Goal: Consume media (video, audio)

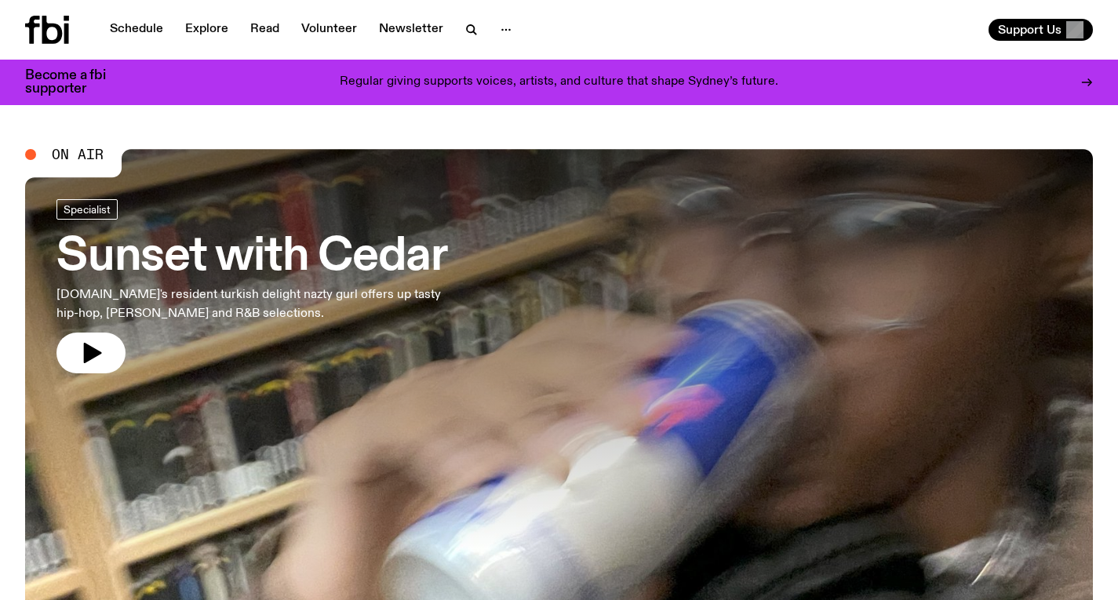
click at [148, 60] on div "Become a fbi supporter Regular giving supports voices, artists, and culture tha…" at bounding box center [559, 83] width 1068 height 46
click at [467, 32] on icon "button" at bounding box center [470, 28] width 7 height 7
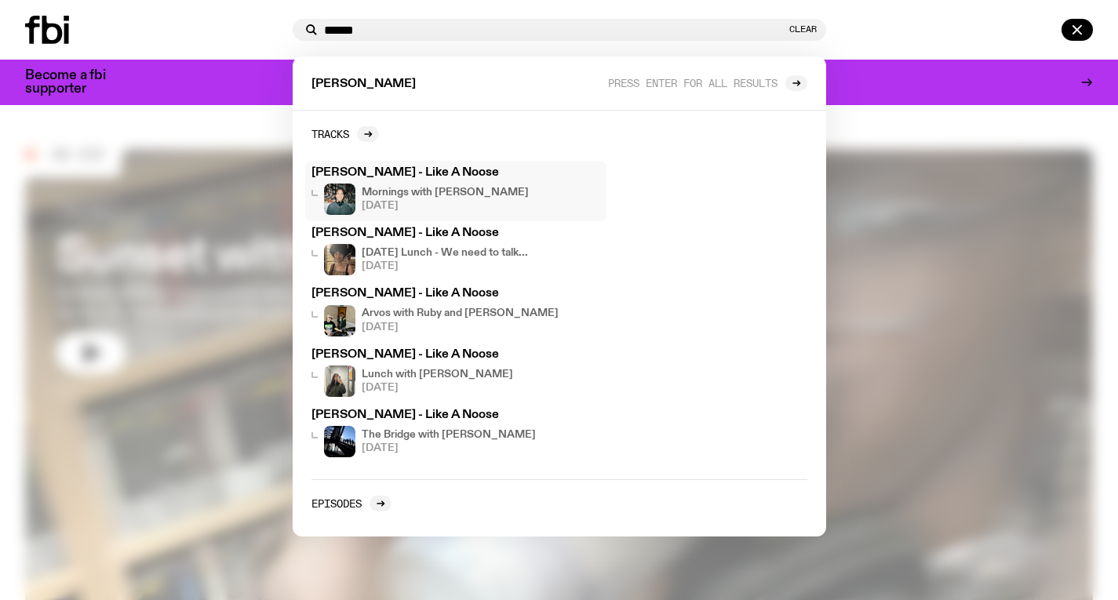
type input "******"
click at [421, 191] on h4 "Mornings with [PERSON_NAME]" at bounding box center [445, 193] width 167 height 10
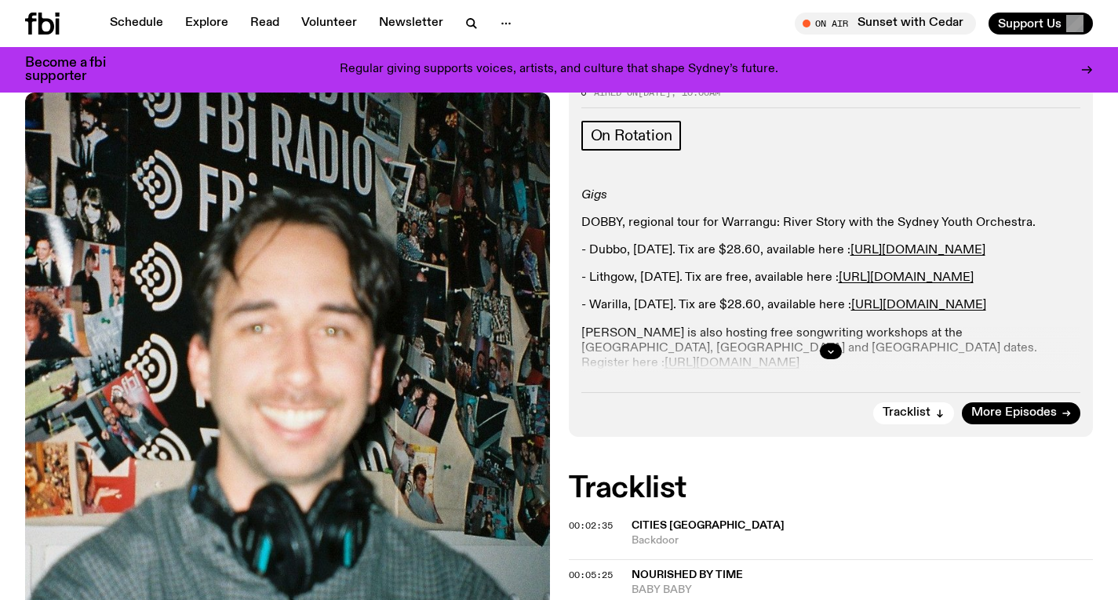
scroll to position [294, 0]
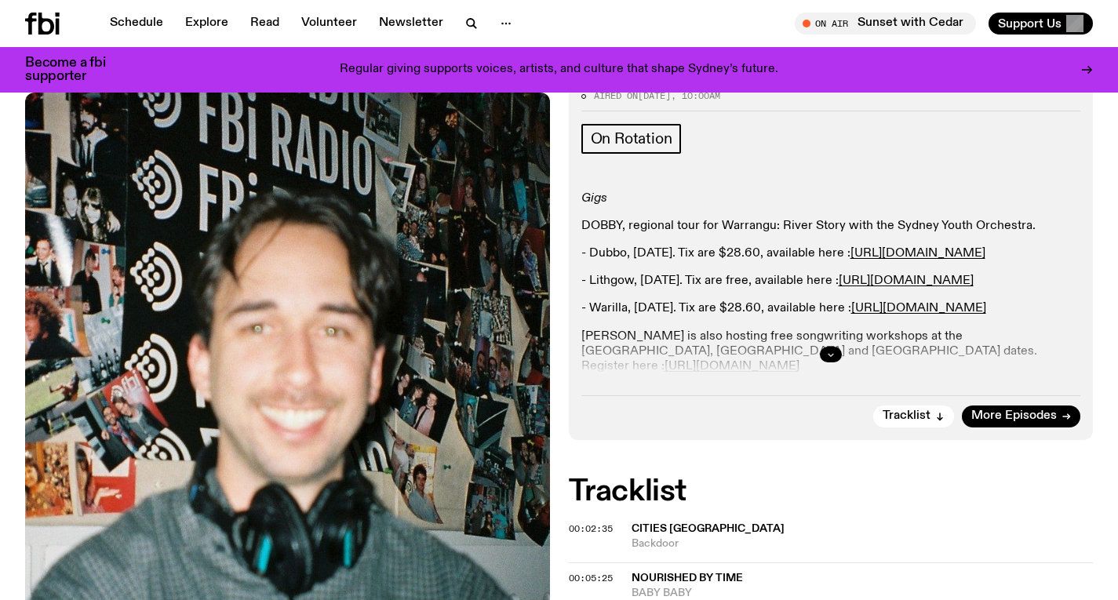
click at [830, 350] on icon "button" at bounding box center [830, 354] width 9 height 9
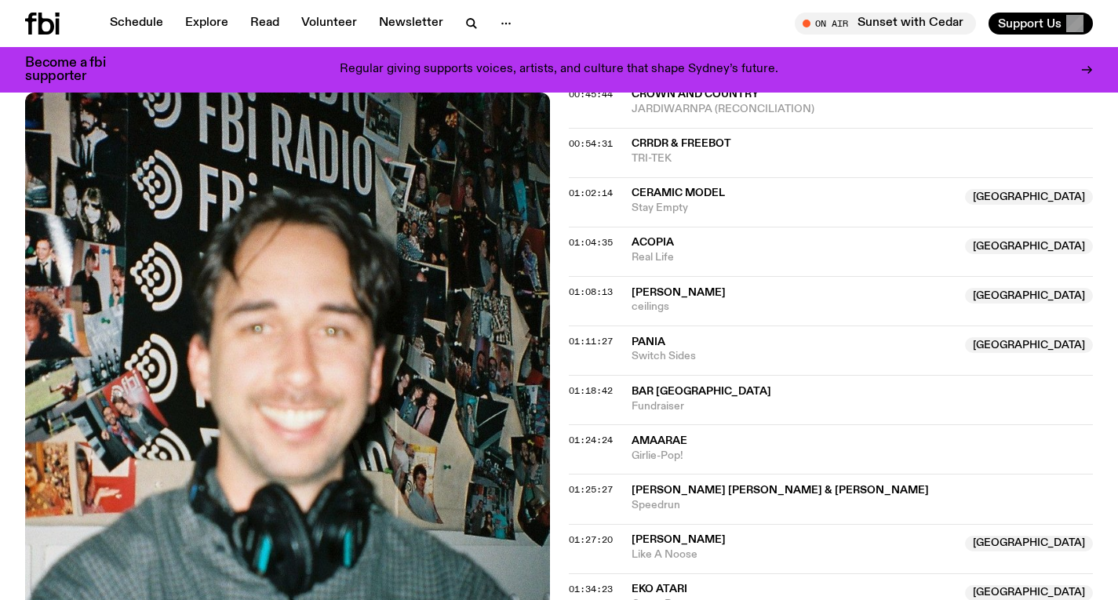
scroll to position [1515, 0]
click at [599, 582] on span "01:34:23" at bounding box center [591, 588] width 44 height 13
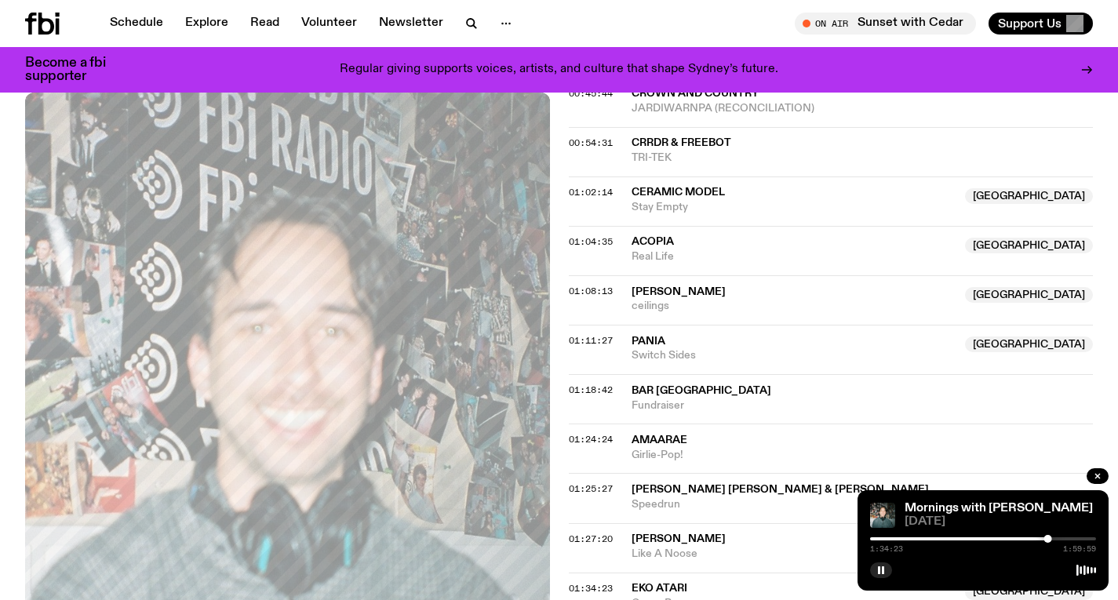
click at [1002, 473] on div "01:24:24 Amaarae Girlie-Pop!" at bounding box center [831, 497] width 525 height 49
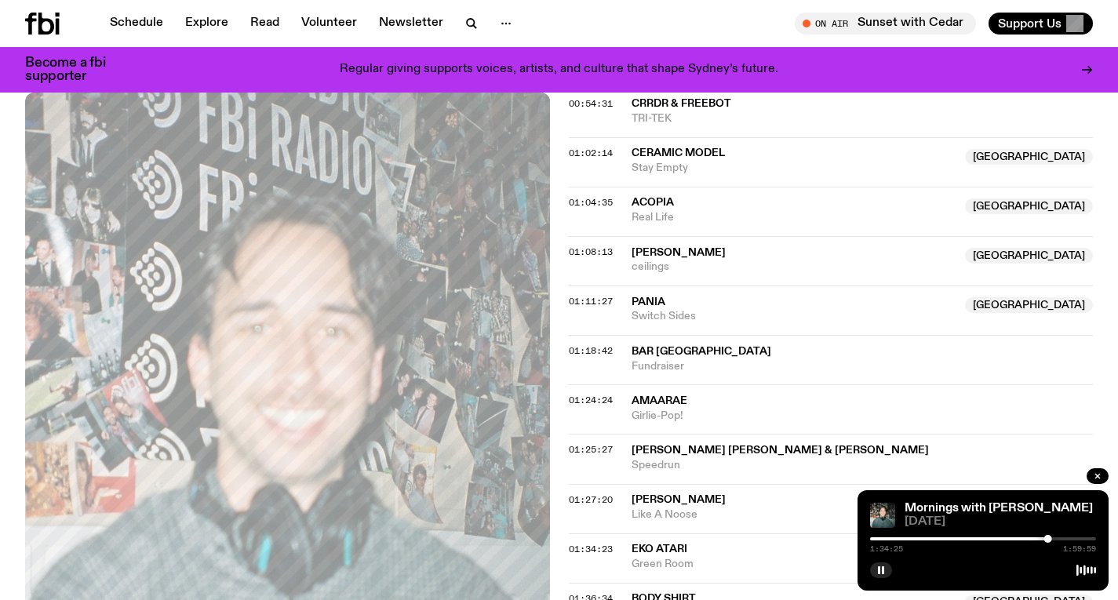
click at [1042, 539] on div at bounding box center [935, 538] width 226 height 3
click at [1041, 538] on div at bounding box center [1041, 539] width 8 height 8
click at [1040, 538] on div at bounding box center [1040, 539] width 8 height 8
click at [1041, 538] on div at bounding box center [1041, 539] width 8 height 8
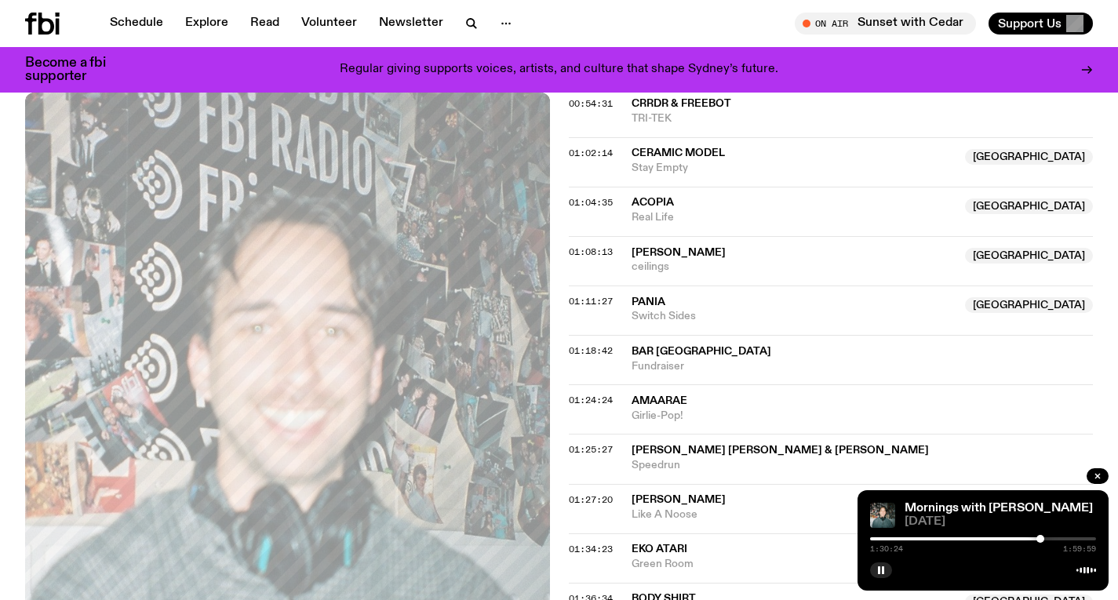
click at [1040, 538] on div at bounding box center [1040, 539] width 8 height 8
